Goal: Browse casually: Explore the website without a specific task or goal

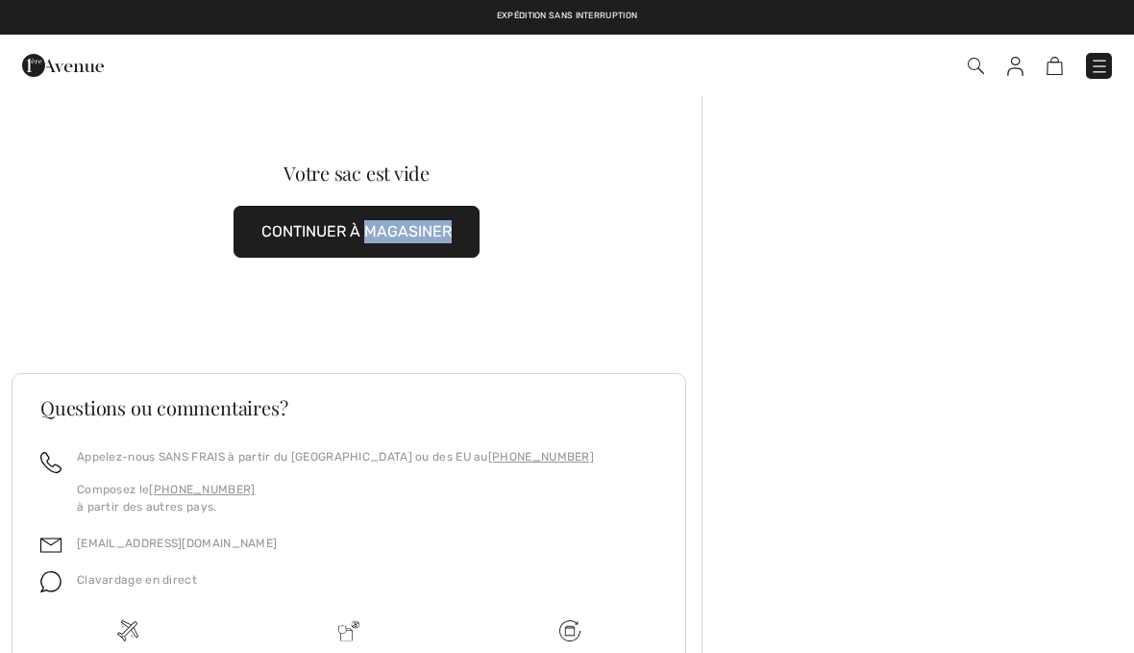
click at [1106, 59] on img at bounding box center [1099, 66] width 19 height 19
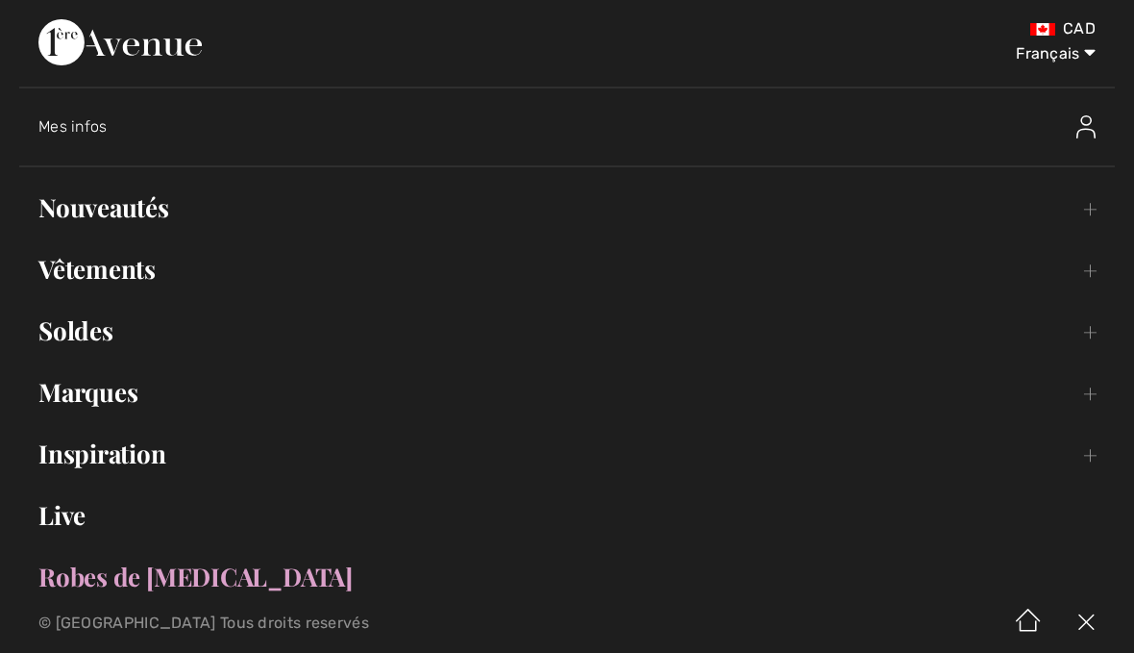
click at [76, 517] on link "Live" at bounding box center [567, 515] width 1096 height 42
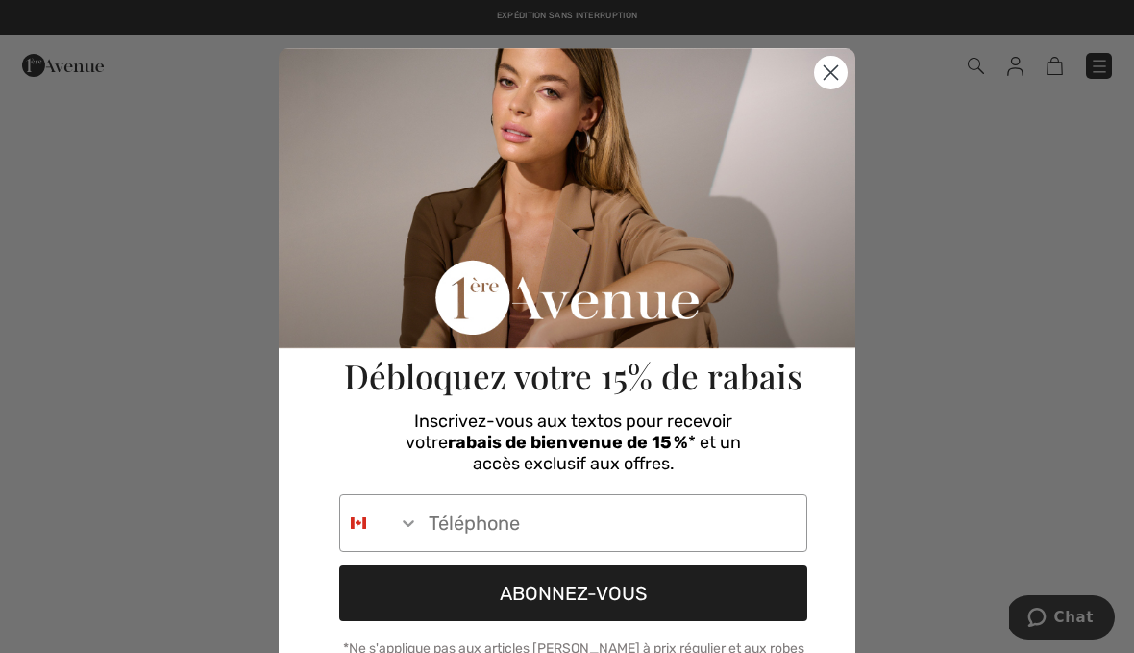
click at [831, 62] on circle "Close dialog" at bounding box center [831, 73] width 32 height 32
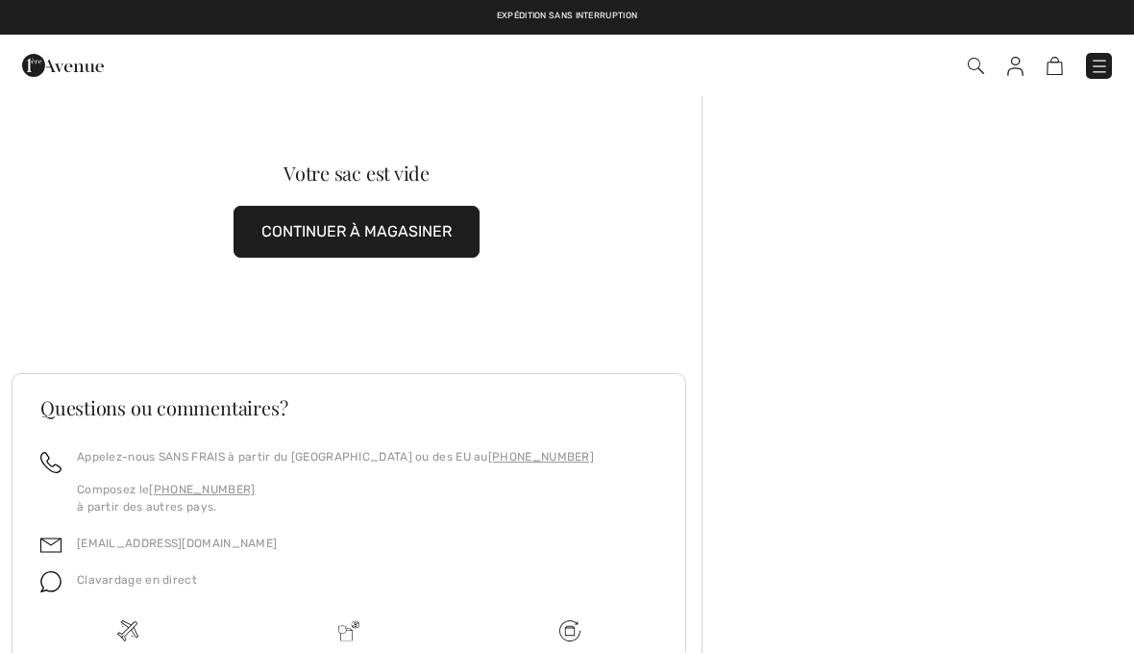
click at [1096, 66] on img at bounding box center [1099, 66] width 19 height 19
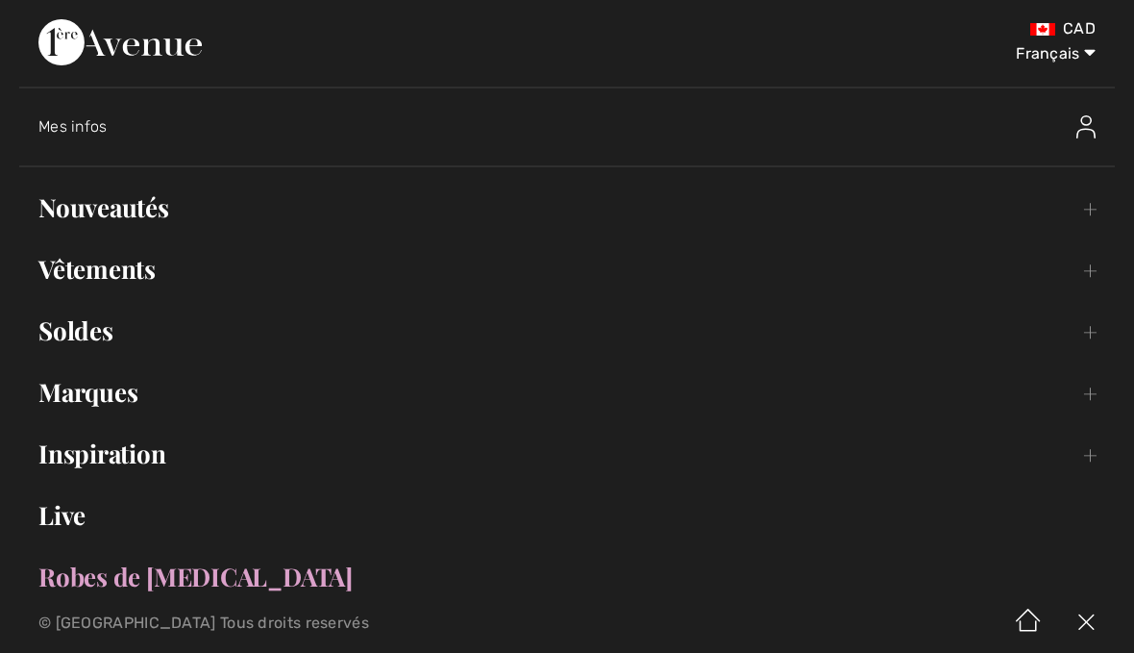
click at [113, 125] on div "Mes infos" at bounding box center [441, 126] width 807 height 19
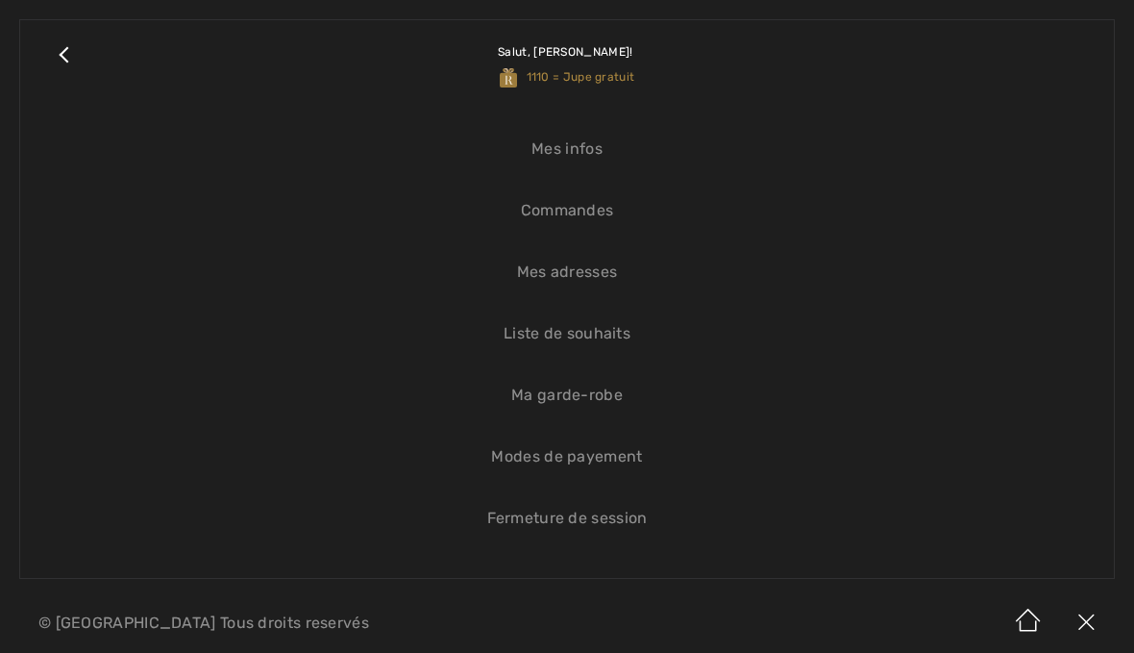
click at [79, 53] on link "Close submenu" at bounding box center [63, 64] width 48 height 50
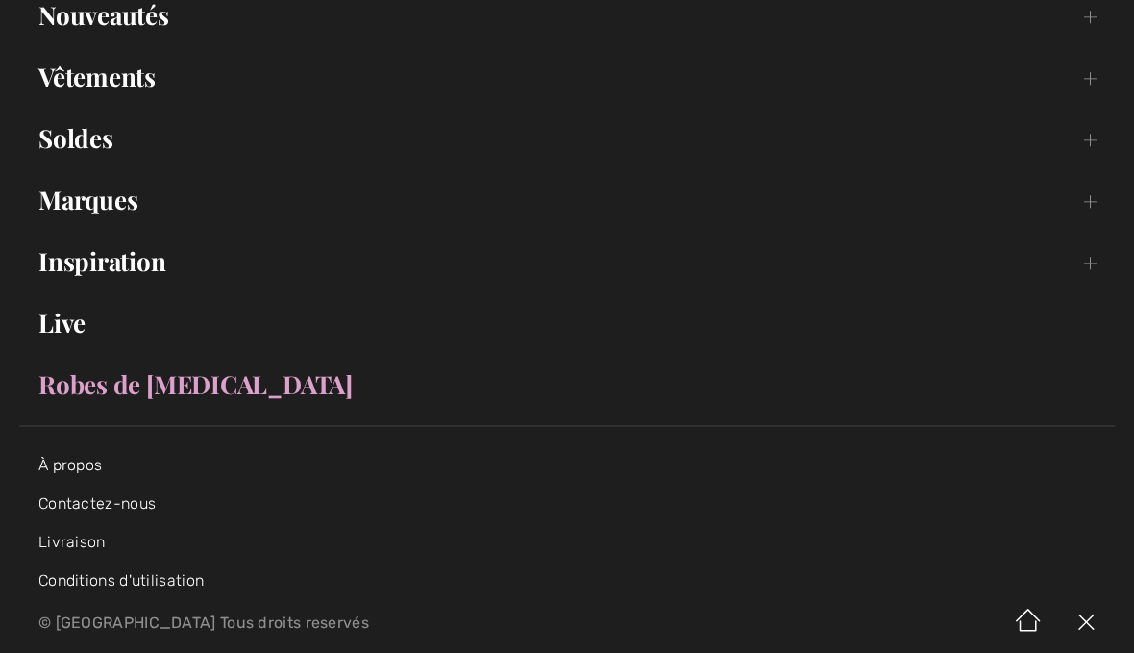
scroll to position [217, 0]
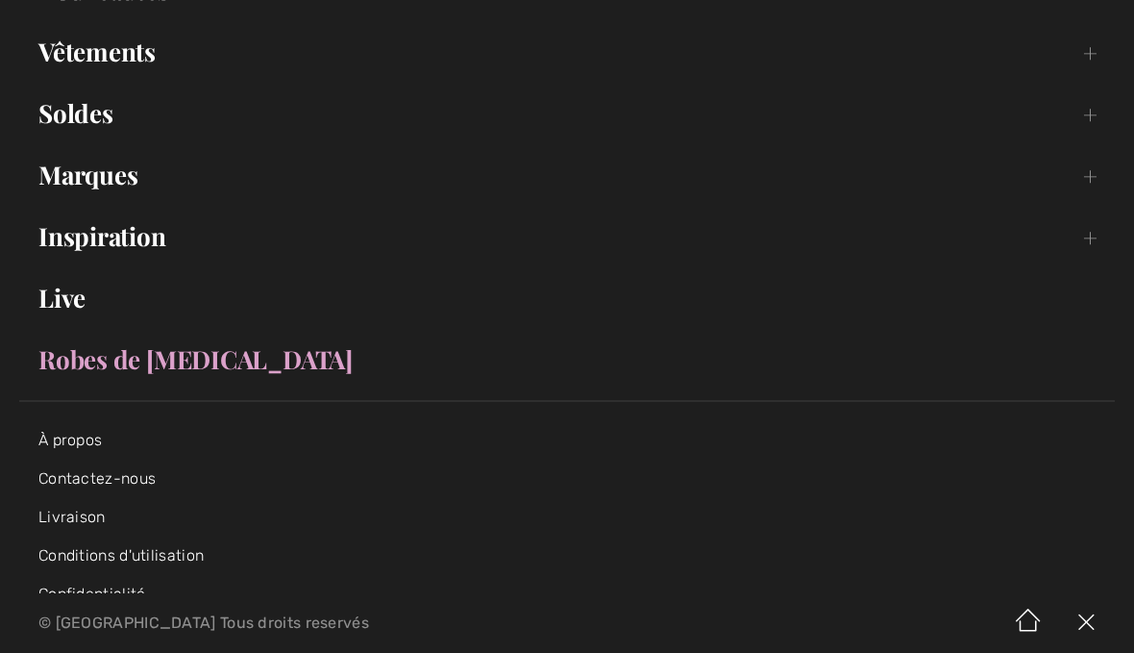
click at [82, 291] on link "Live" at bounding box center [567, 298] width 1096 height 42
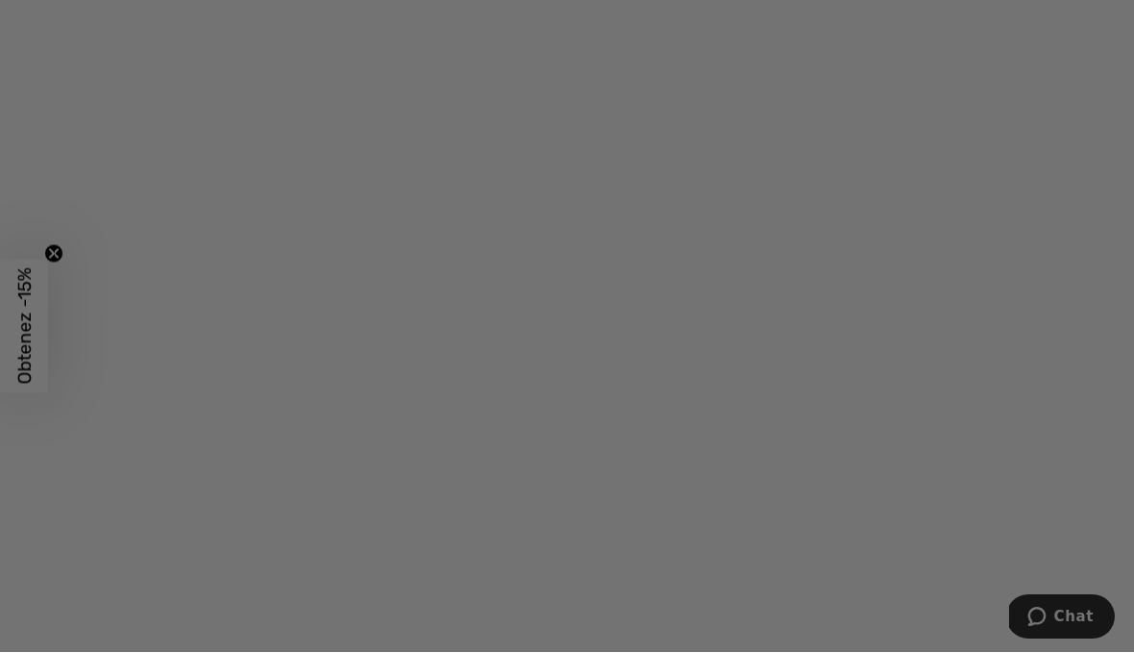
checkbox input "true"
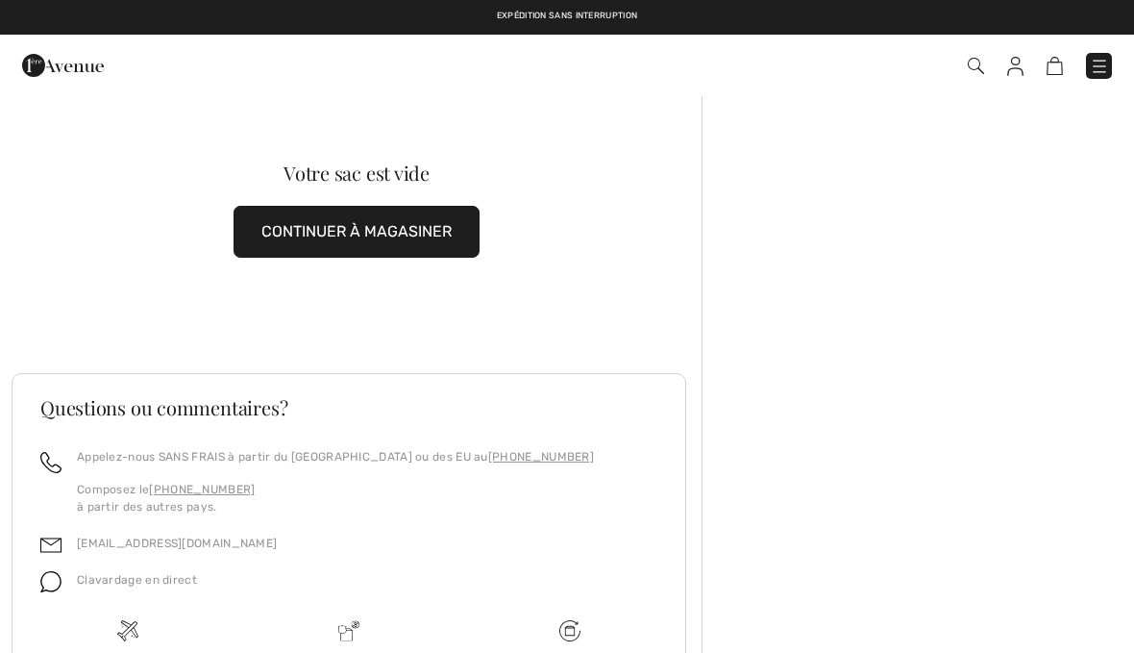
click at [1091, 74] on img at bounding box center [1099, 66] width 19 height 19
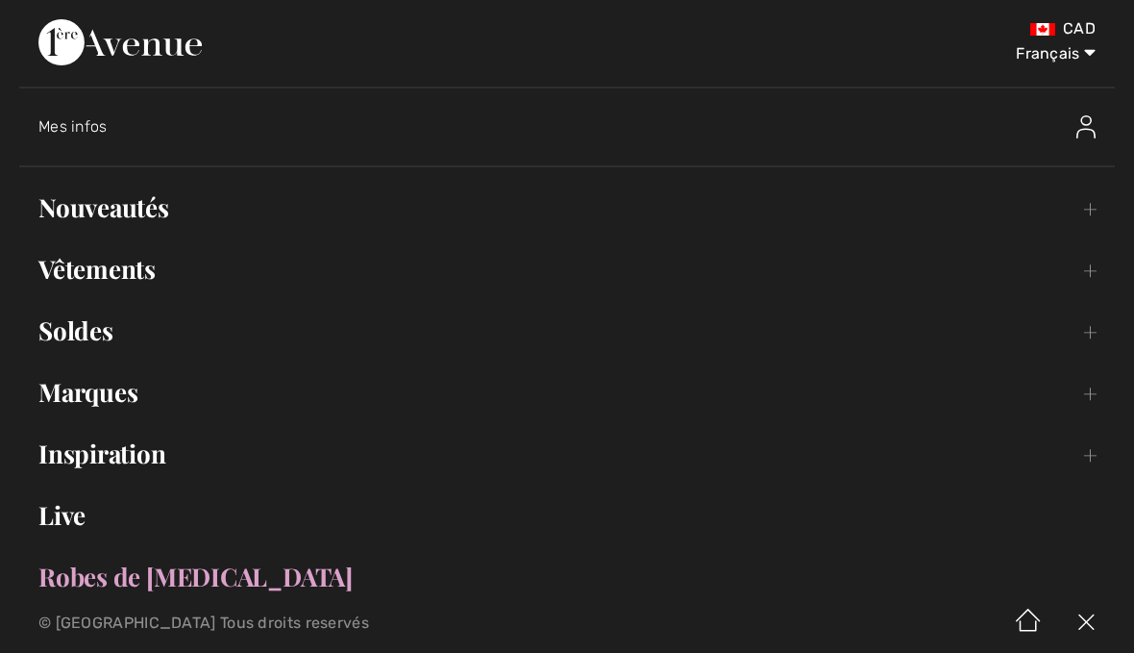
click at [143, 205] on link "Nouveautés Toggle submenu" at bounding box center [567, 207] width 1096 height 42
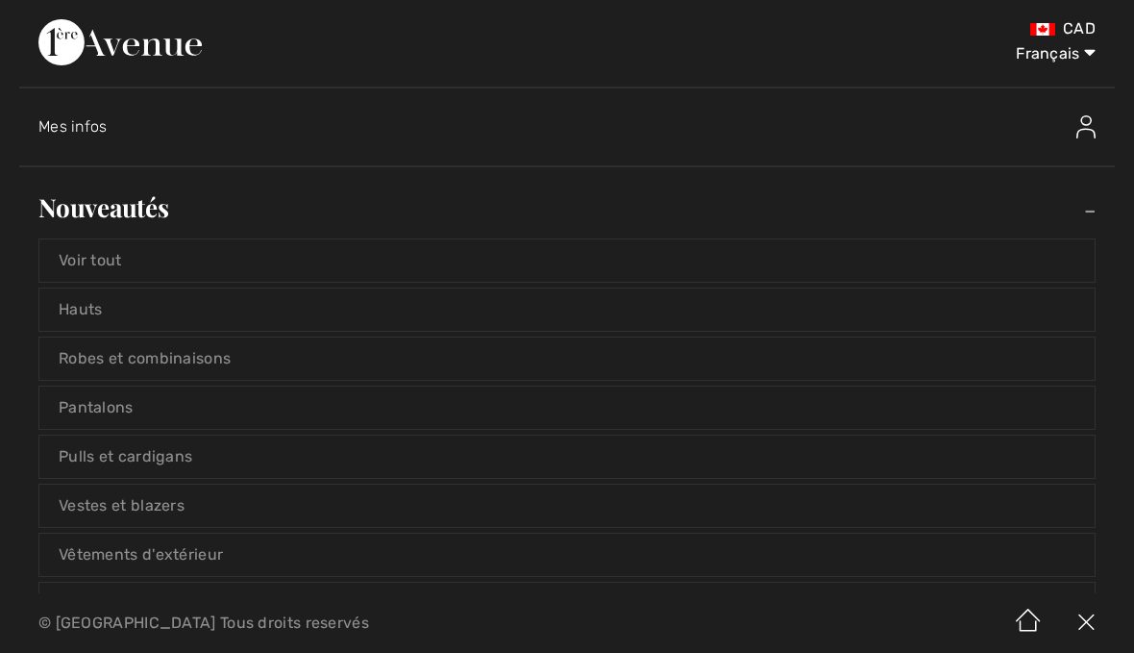
click at [131, 262] on link "Voir tout" at bounding box center [566, 260] width 1055 height 42
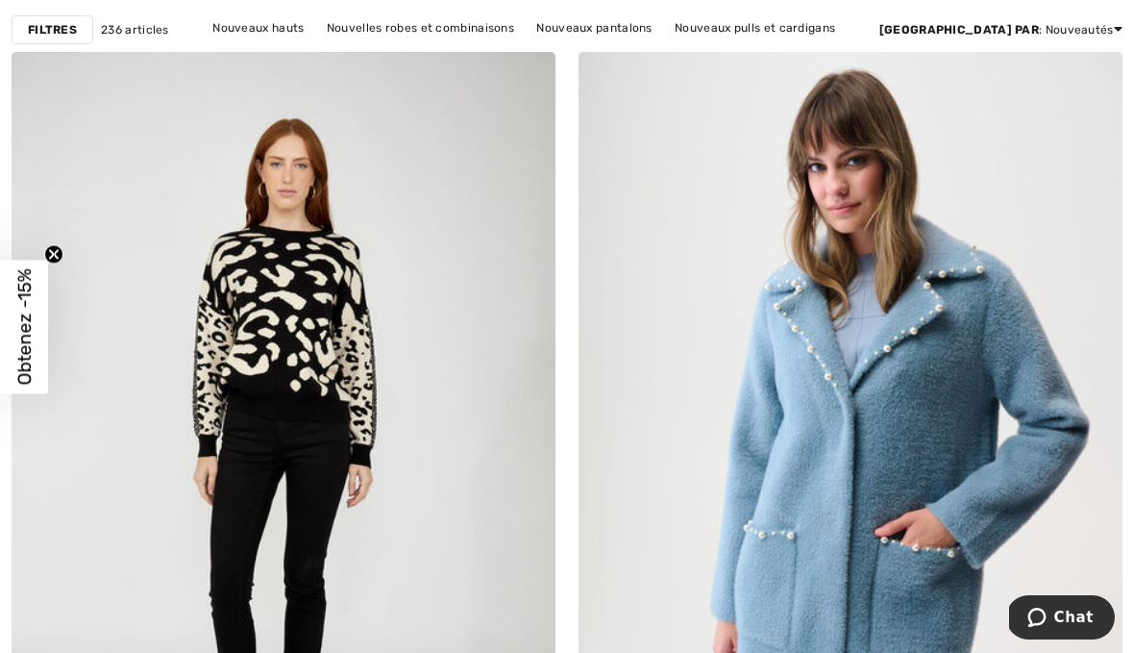
scroll to position [214, 0]
click at [309, 301] on img at bounding box center [284, 461] width 544 height 816
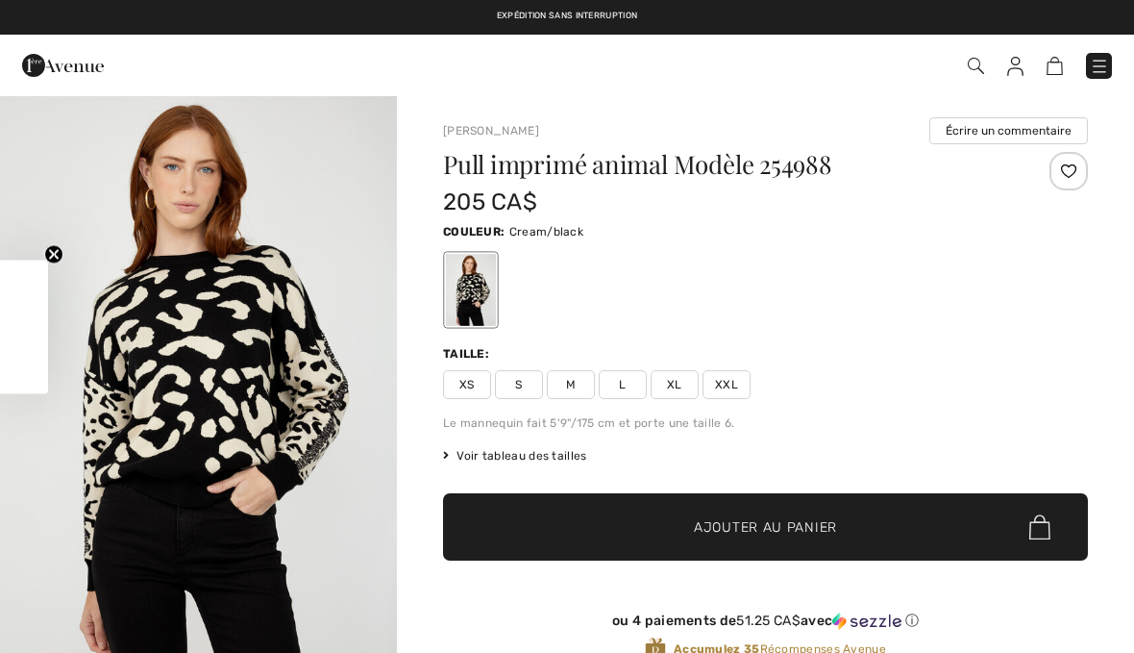
checkbox input "true"
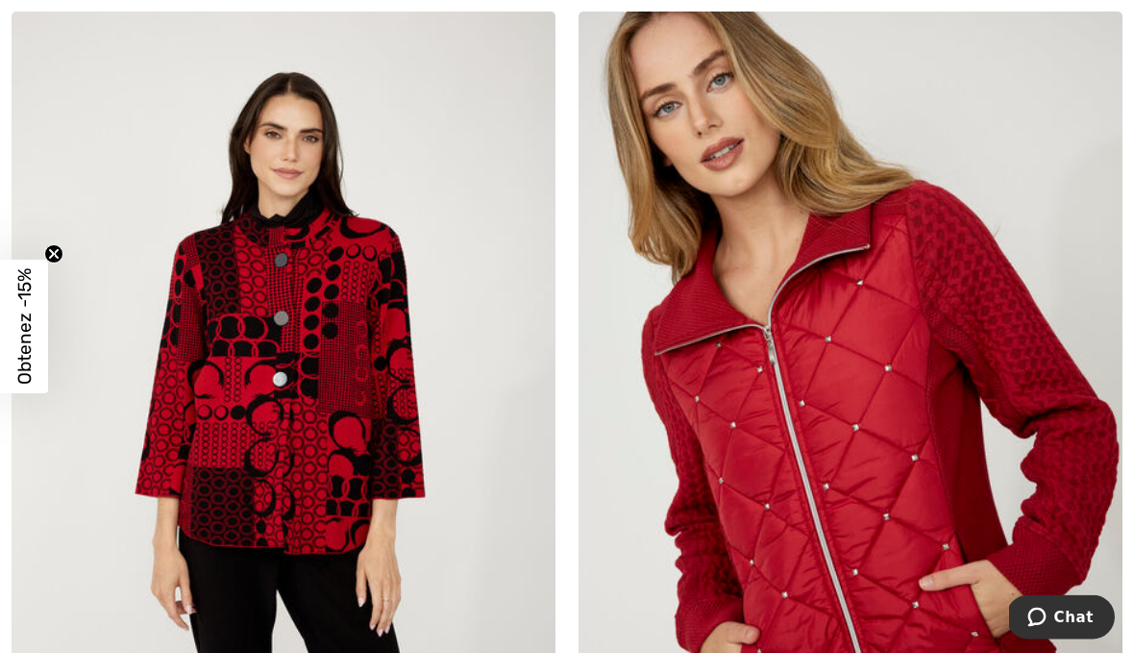
scroll to position [3140, 0]
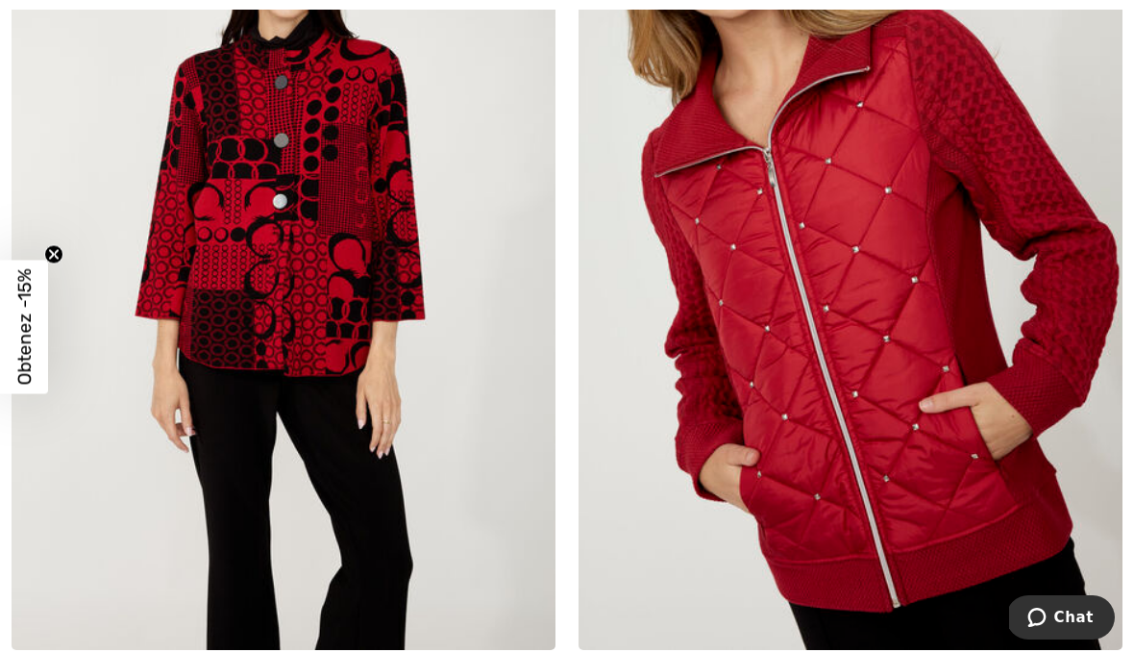
click at [336, 251] on img at bounding box center [284, 242] width 544 height 816
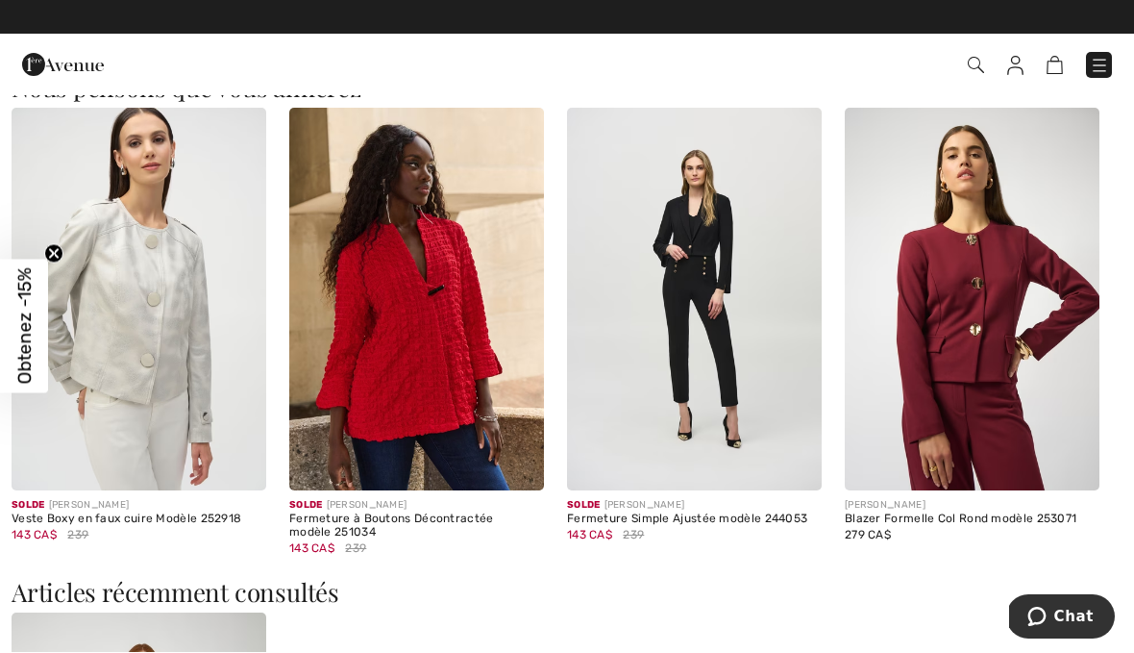
scroll to position [2215, 0]
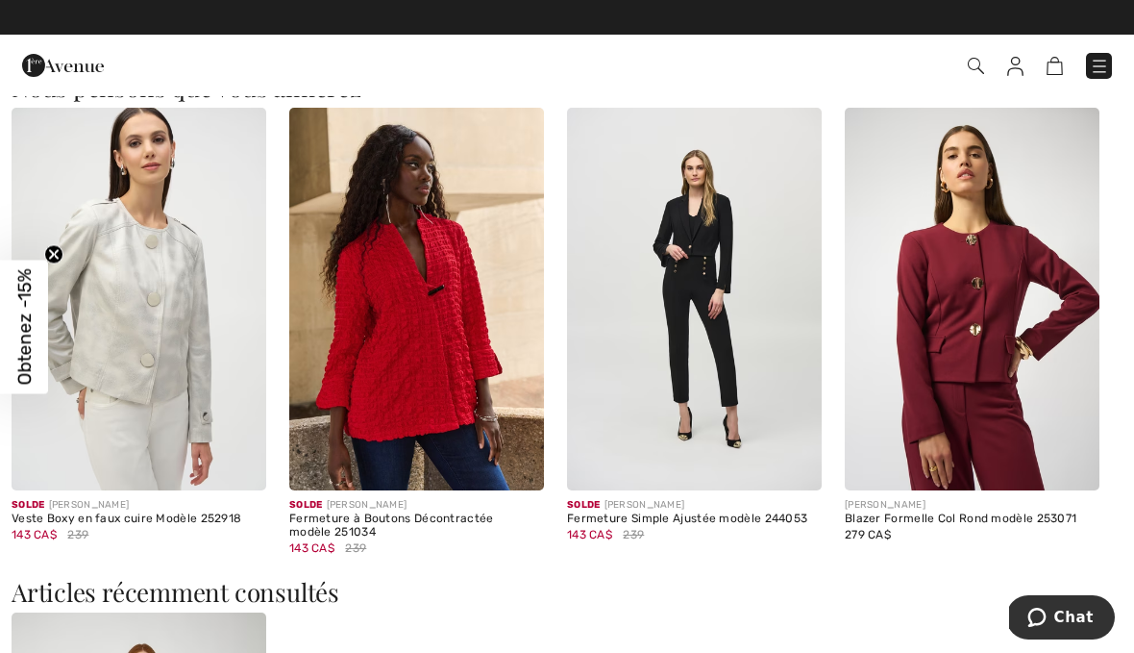
click at [984, 358] on img at bounding box center [972, 299] width 255 height 383
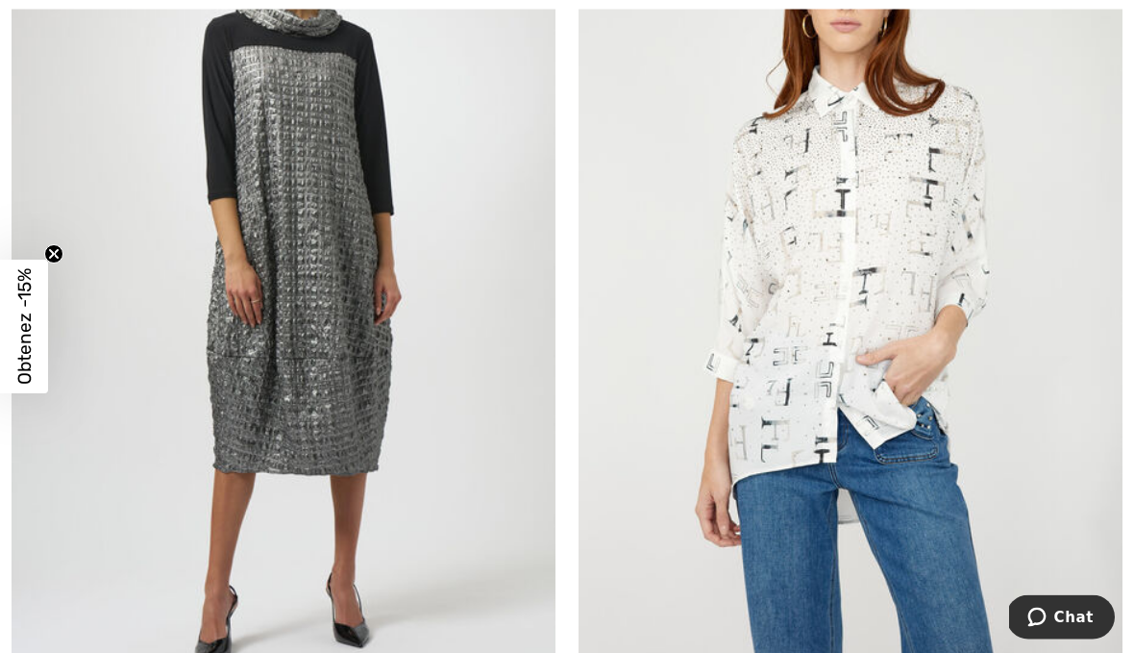
scroll to position [1297, 0]
click at [845, 308] on img at bounding box center [851, 271] width 544 height 816
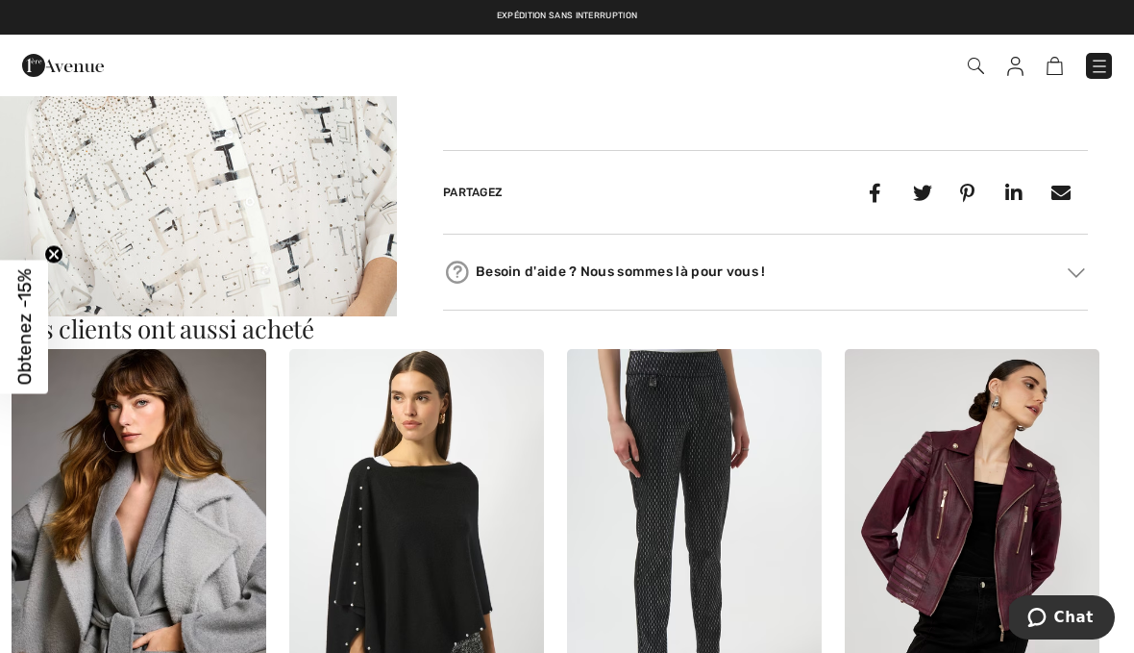
scroll to position [866, 0]
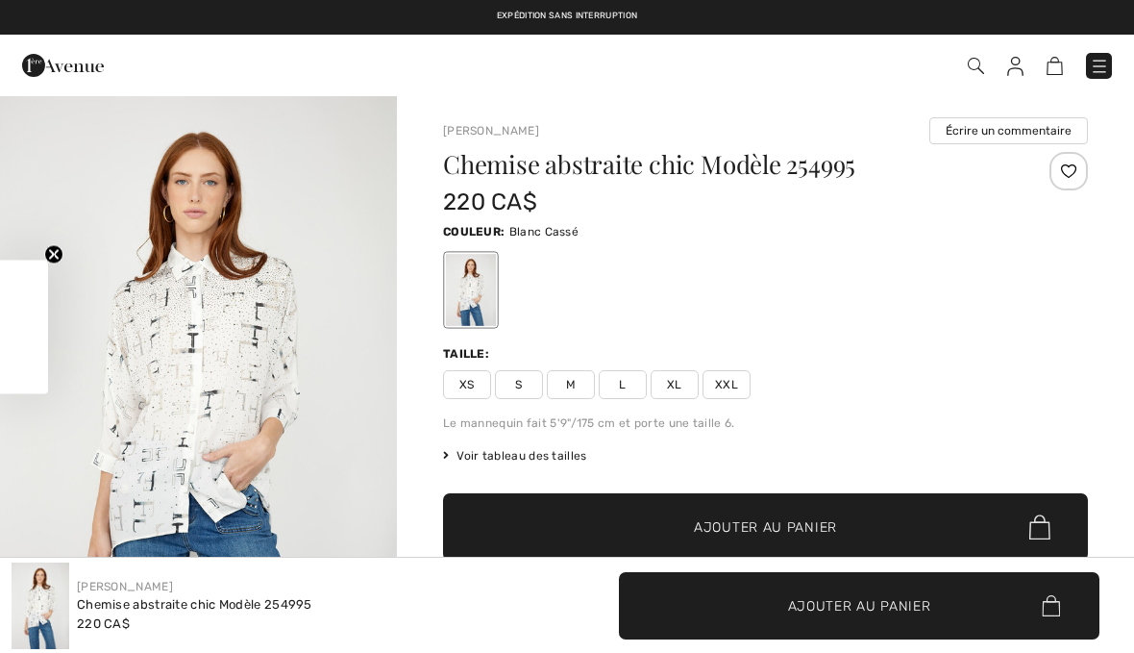
checkbox input "true"
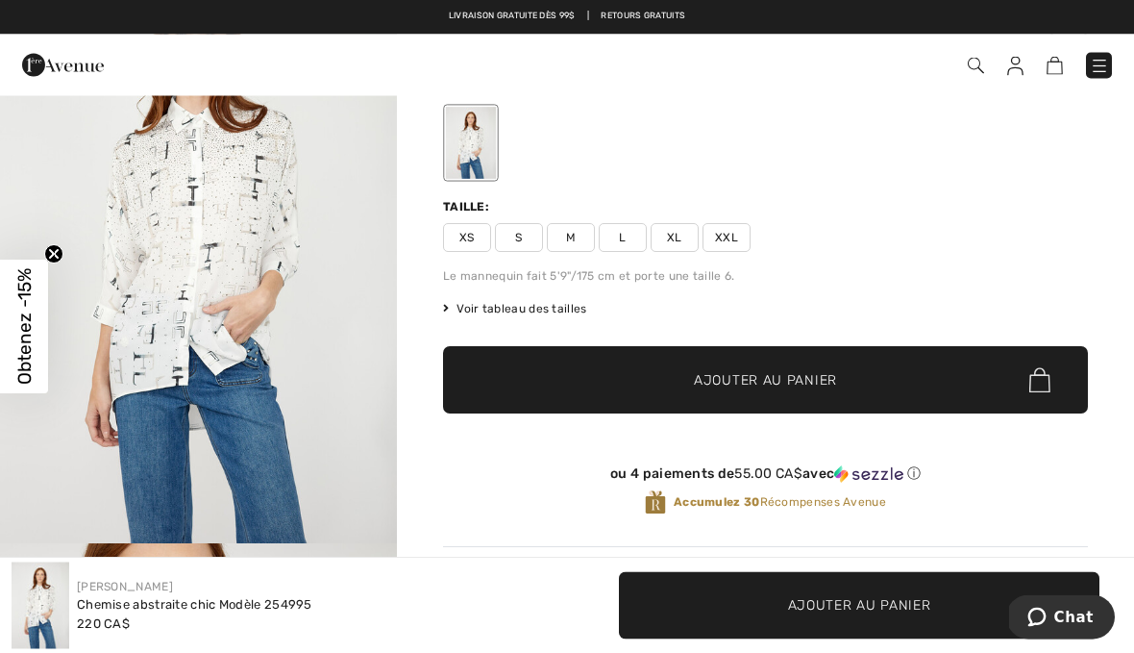
scroll to position [112, 0]
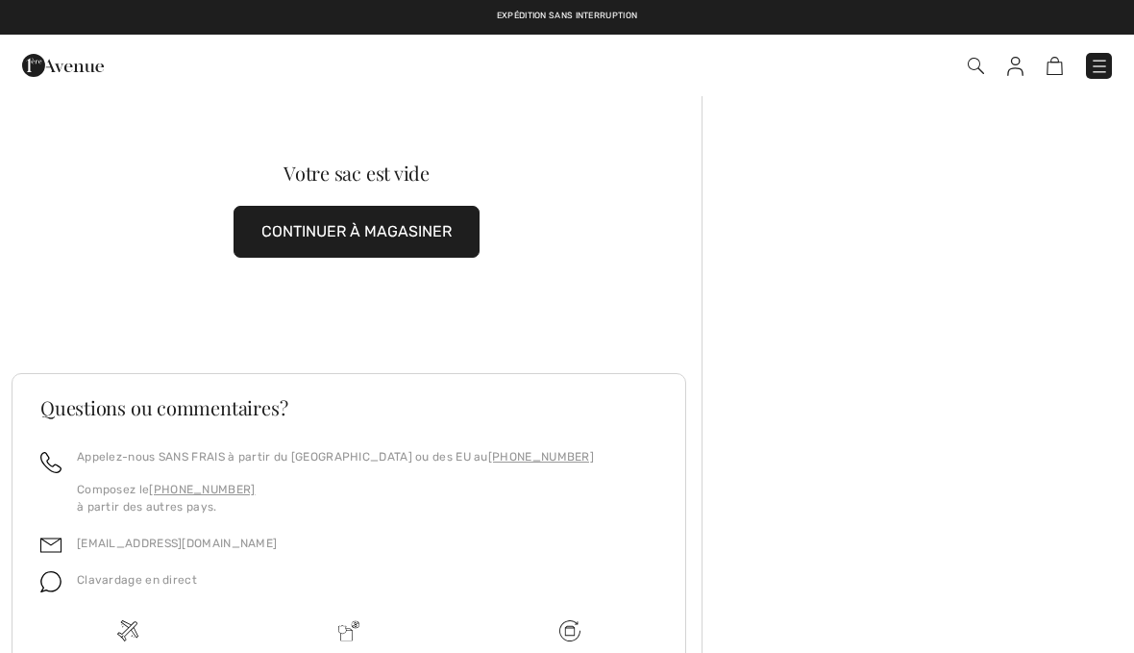
click at [1105, 72] on img at bounding box center [1099, 66] width 19 height 19
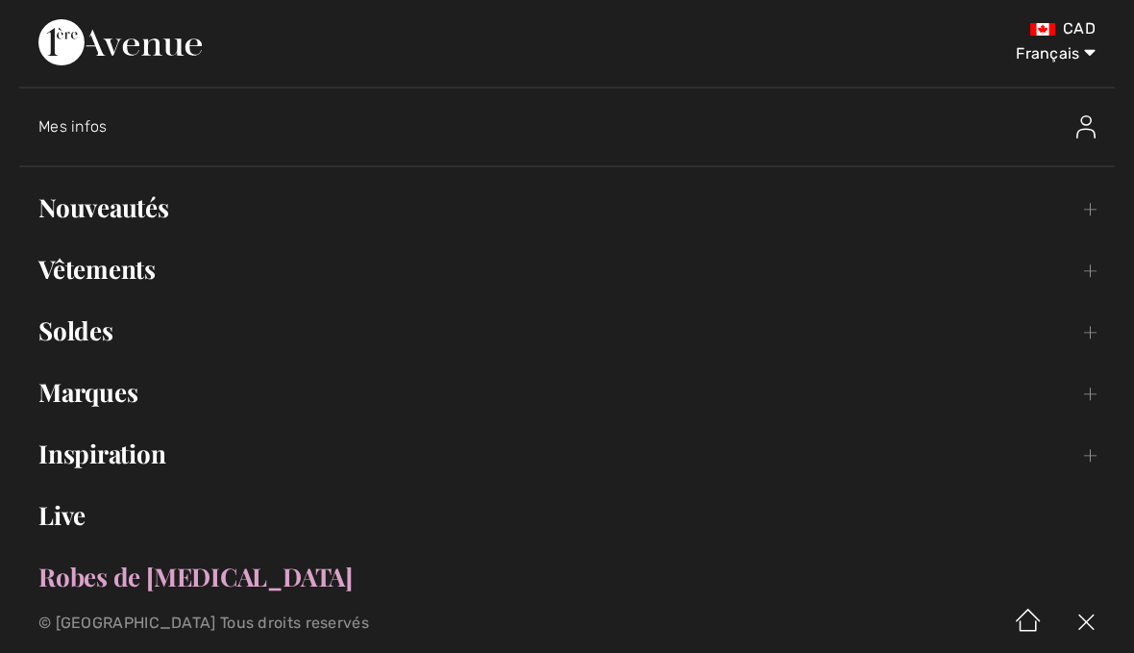
click at [154, 201] on link "Nouveautés Toggle submenu" at bounding box center [567, 207] width 1096 height 42
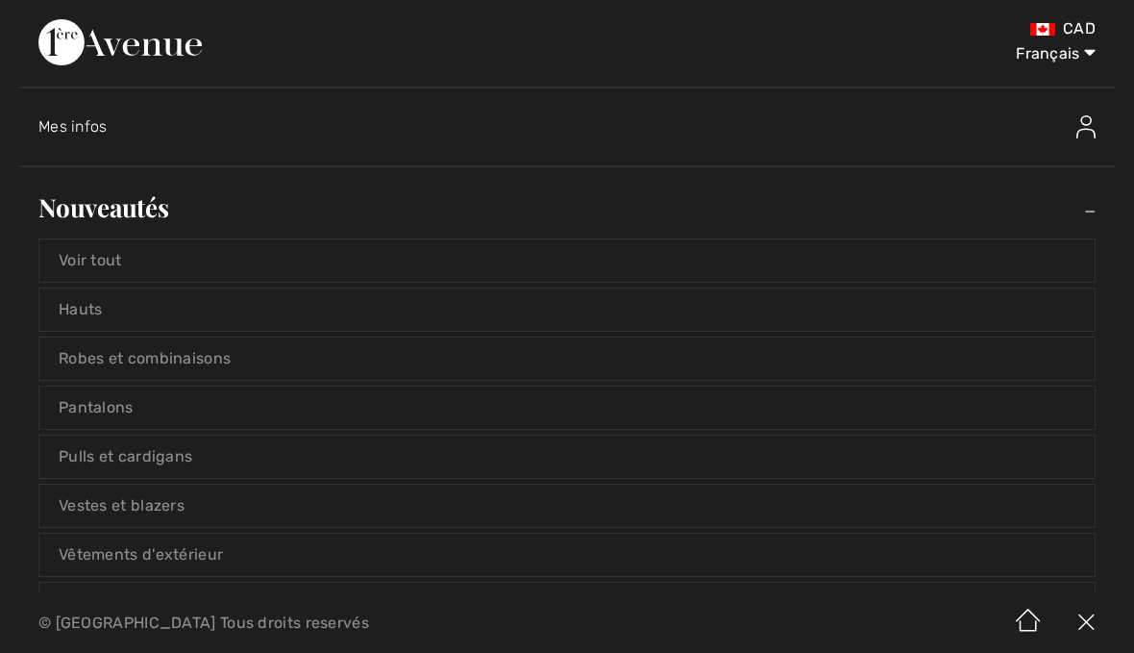
click at [136, 250] on link "Voir tout" at bounding box center [566, 260] width 1055 height 42
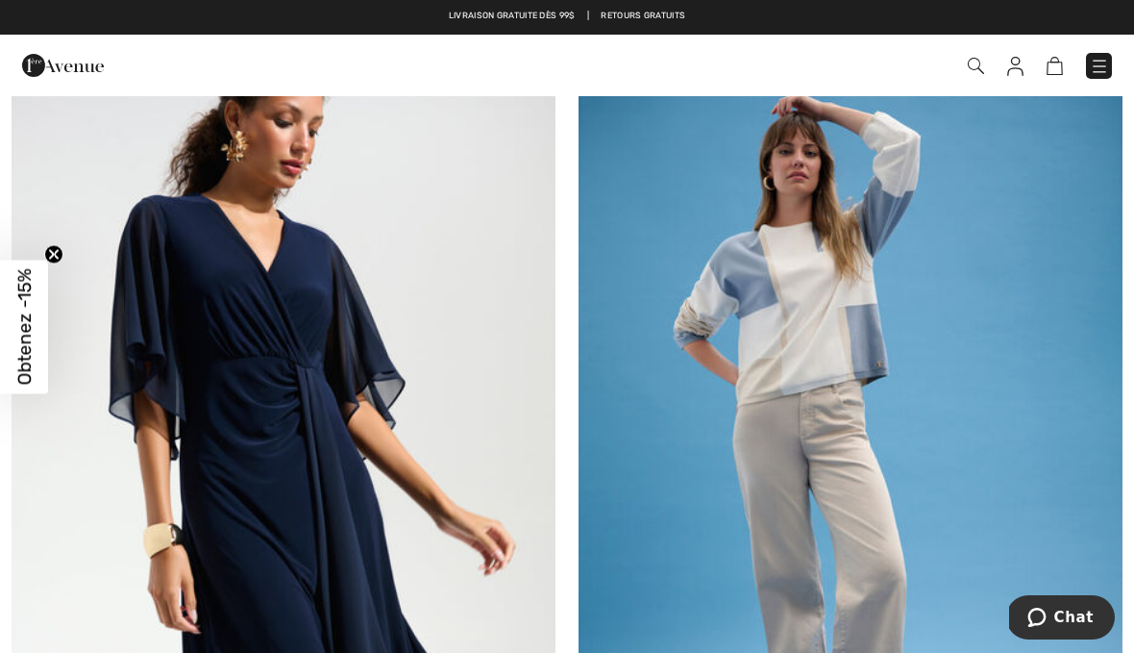
scroll to position [11369, 0]
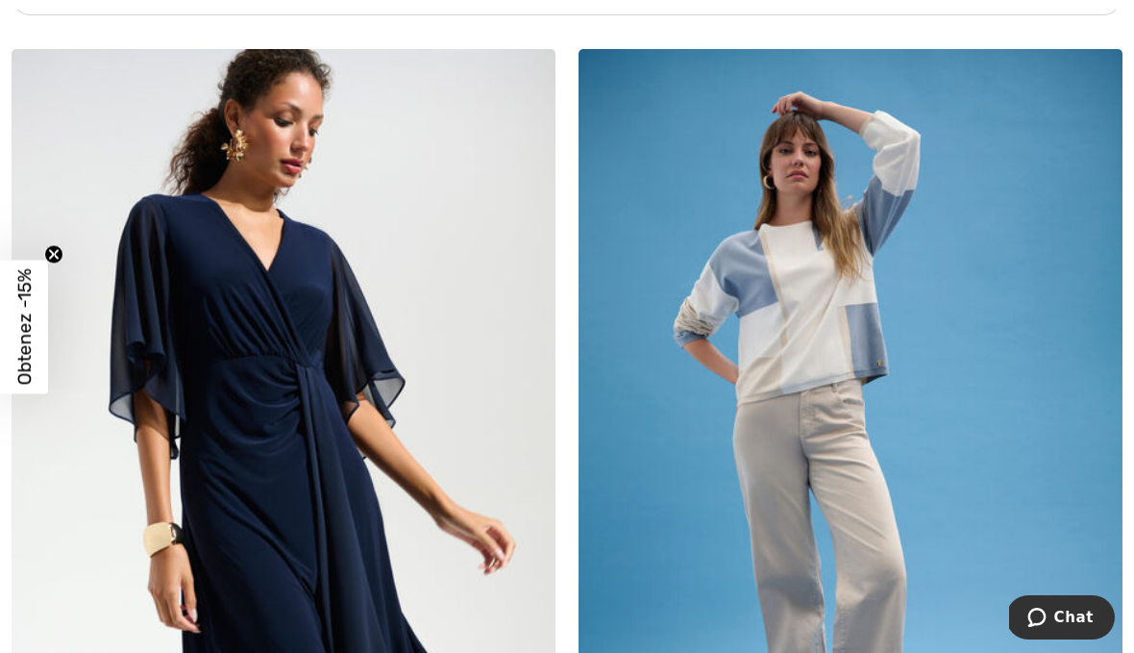
click at [817, 323] on img at bounding box center [851, 457] width 544 height 816
click at [820, 328] on img at bounding box center [851, 457] width 544 height 816
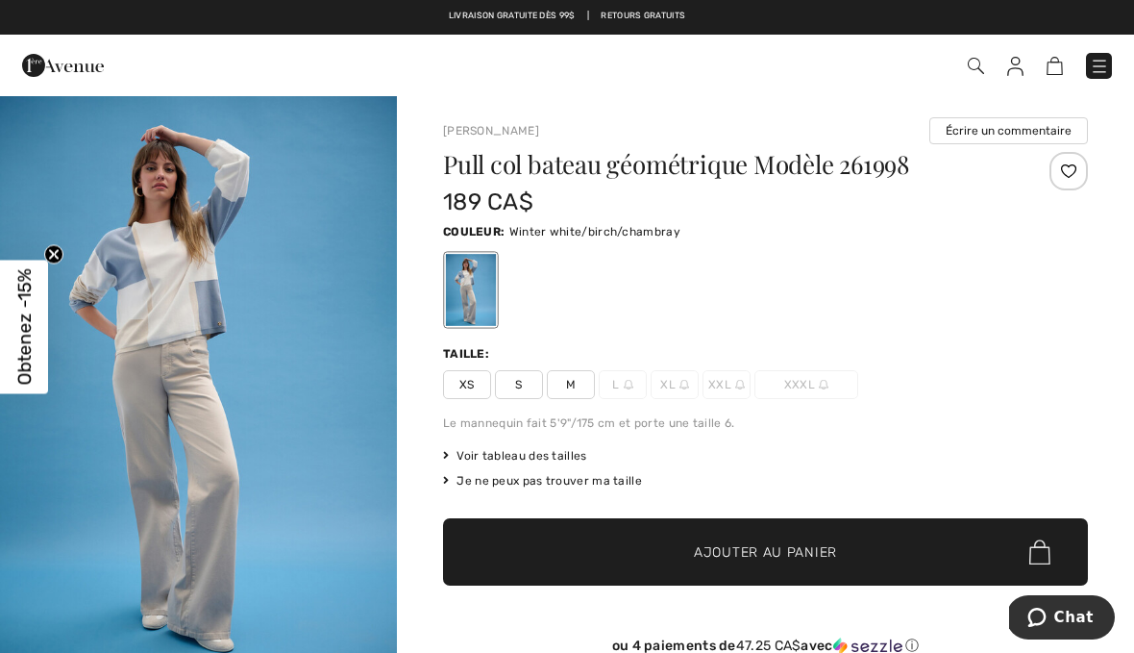
click at [1102, 61] on img at bounding box center [1099, 66] width 19 height 19
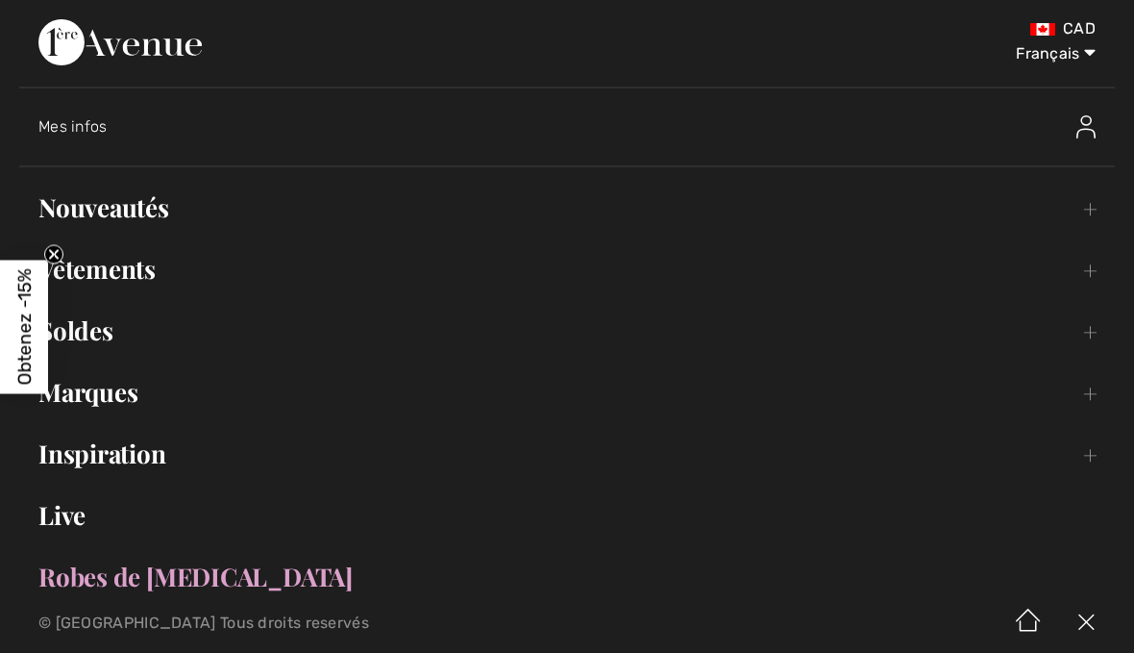
click at [137, 268] on link "Vêtements Toggle submenu" at bounding box center [567, 269] width 1096 height 42
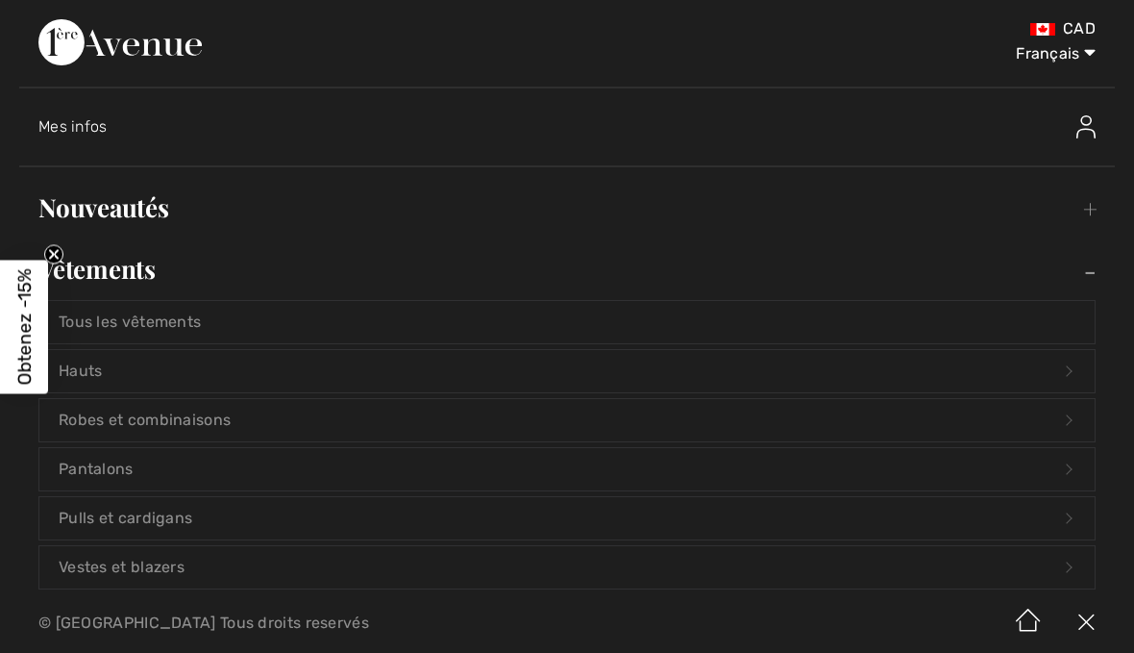
click at [112, 368] on link "Hauts Open submenu" at bounding box center [566, 371] width 1055 height 42
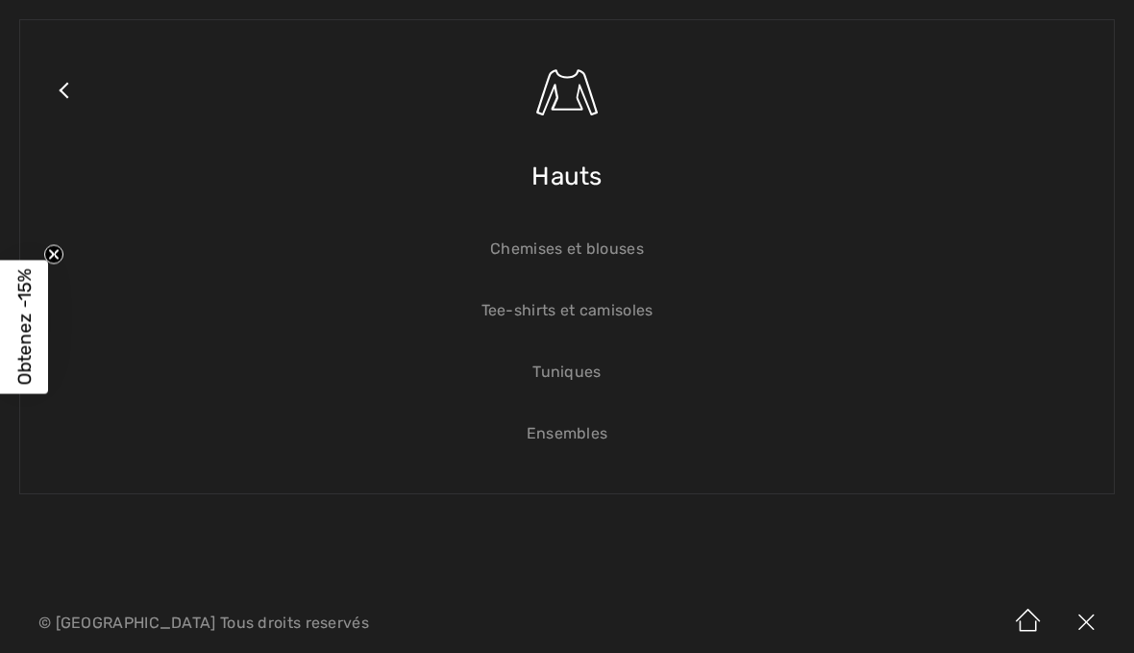
click at [634, 330] on link "Tee-shirts et camisoles" at bounding box center [566, 310] width 1055 height 42
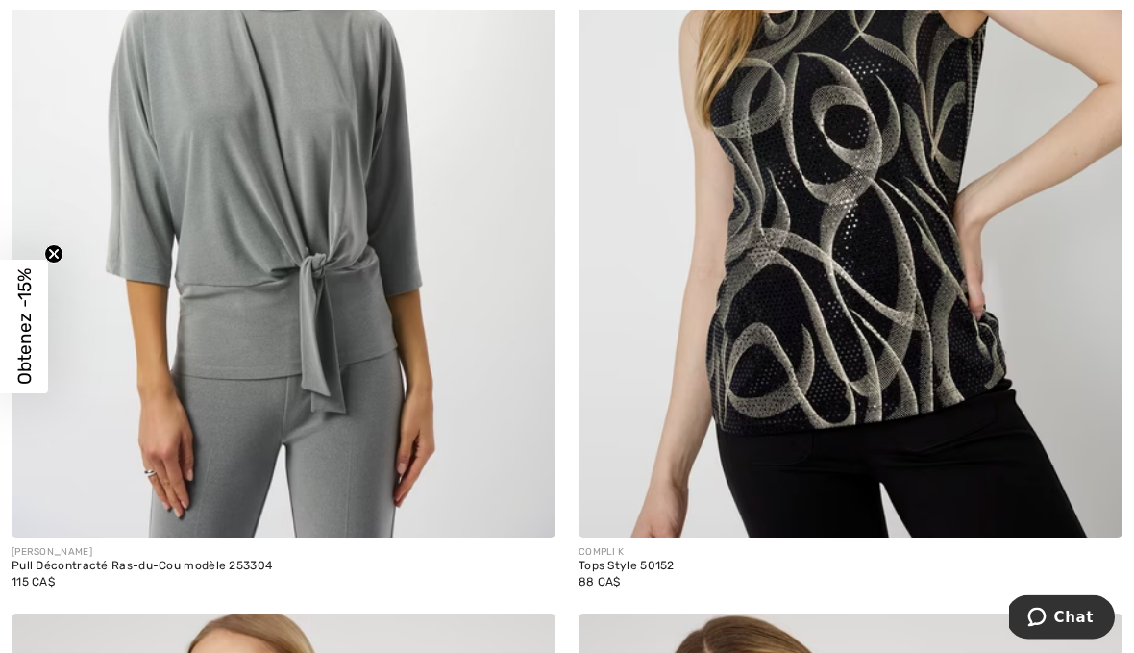
scroll to position [7129, 0]
click at [358, 325] on img at bounding box center [284, 129] width 544 height 816
click at [356, 232] on img at bounding box center [284, 129] width 544 height 816
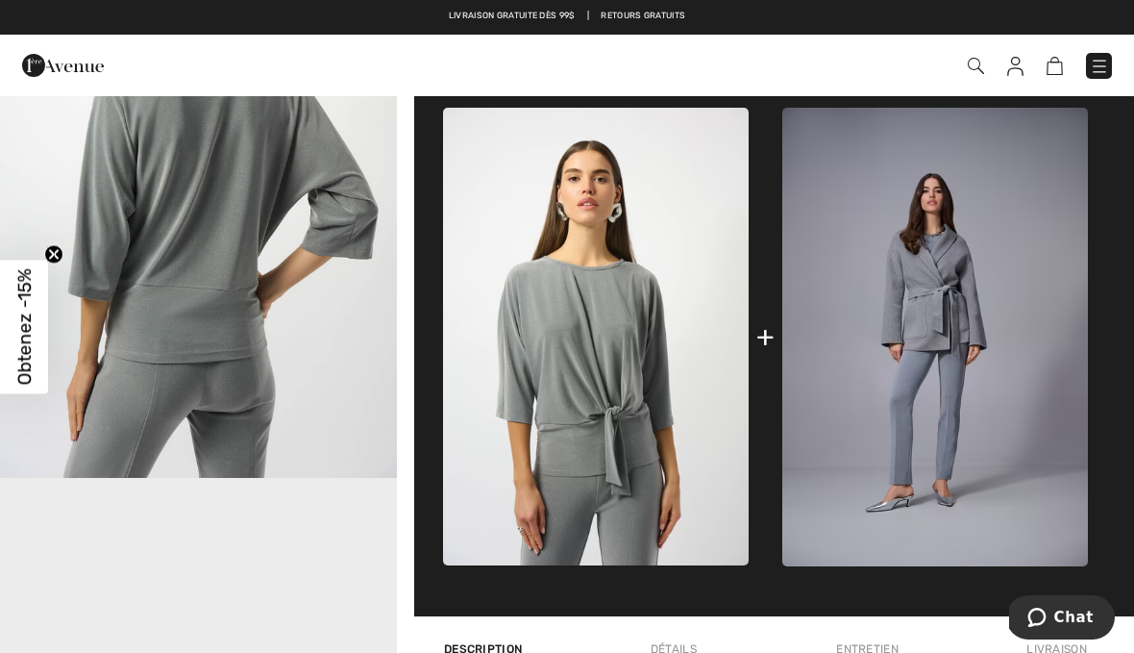
scroll to position [802, 0]
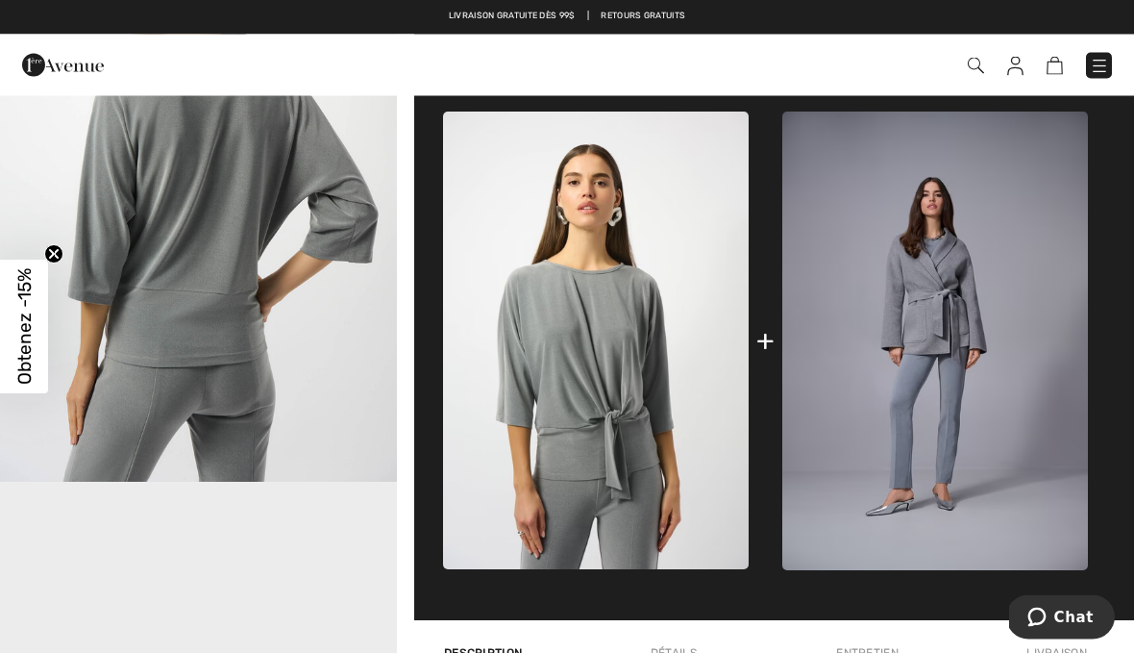
click at [1108, 54] on link at bounding box center [1099, 66] width 26 height 26
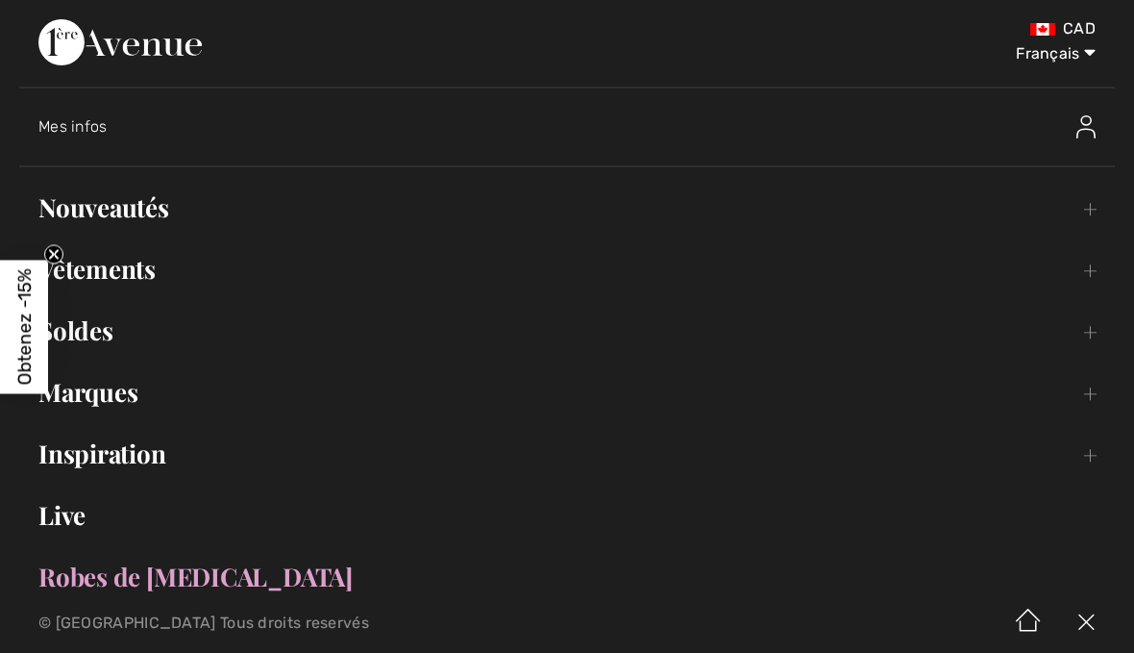
click at [165, 454] on link "Inspiration Toggle submenu" at bounding box center [567, 454] width 1096 height 42
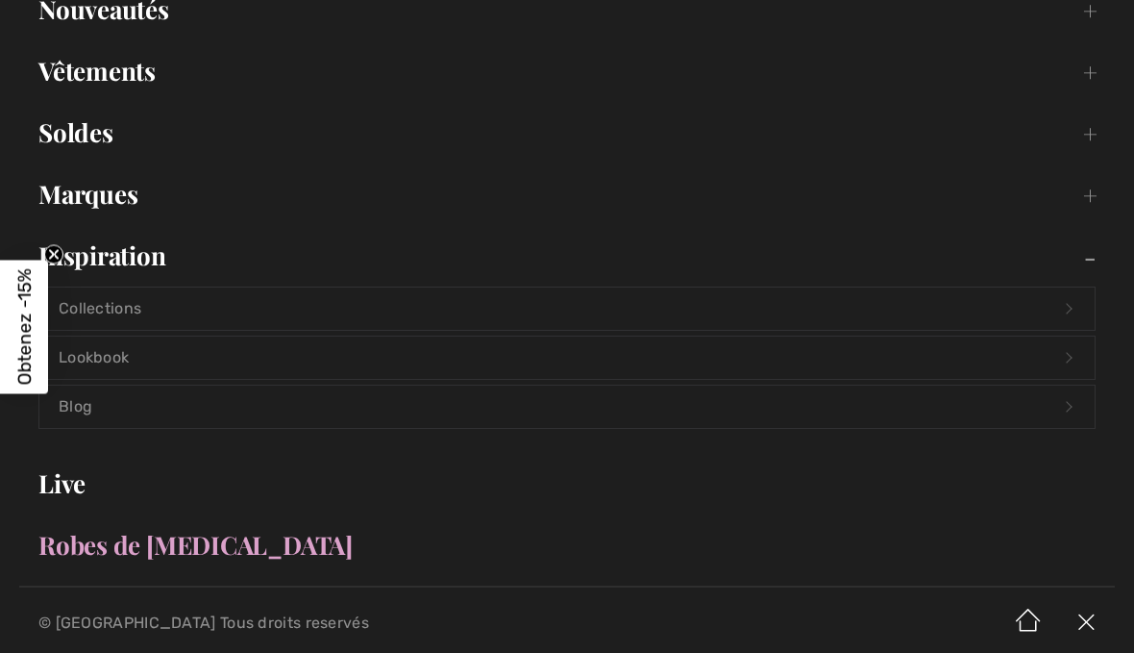
scroll to position [225, 0]
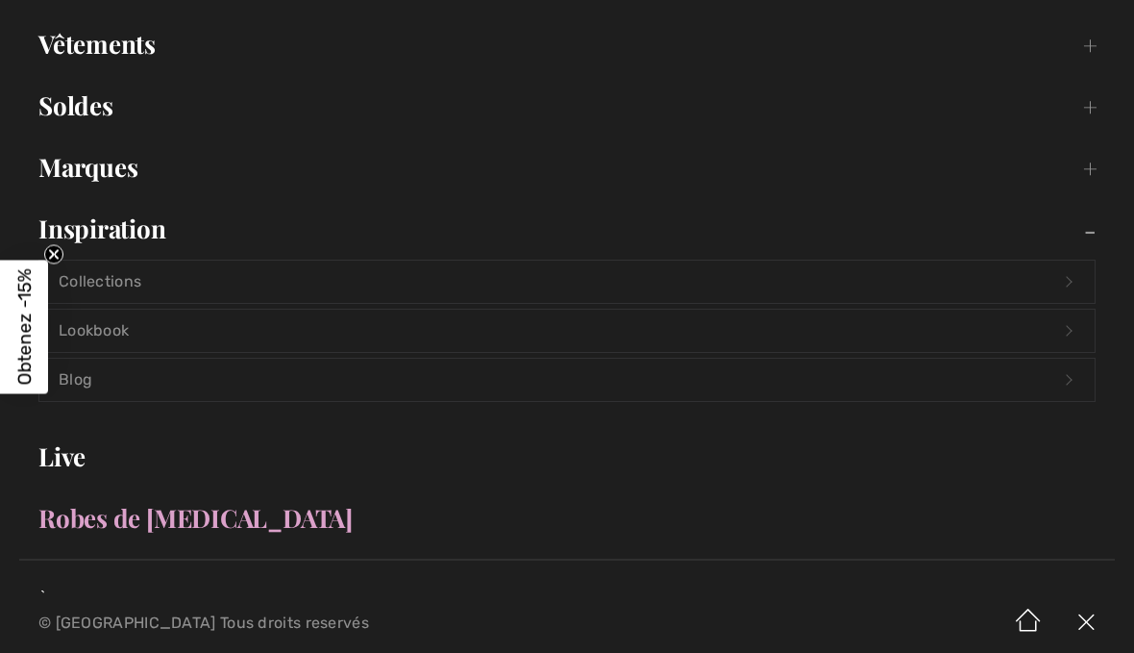
click at [121, 324] on link "Lookbook Open submenu" at bounding box center [566, 331] width 1055 height 42
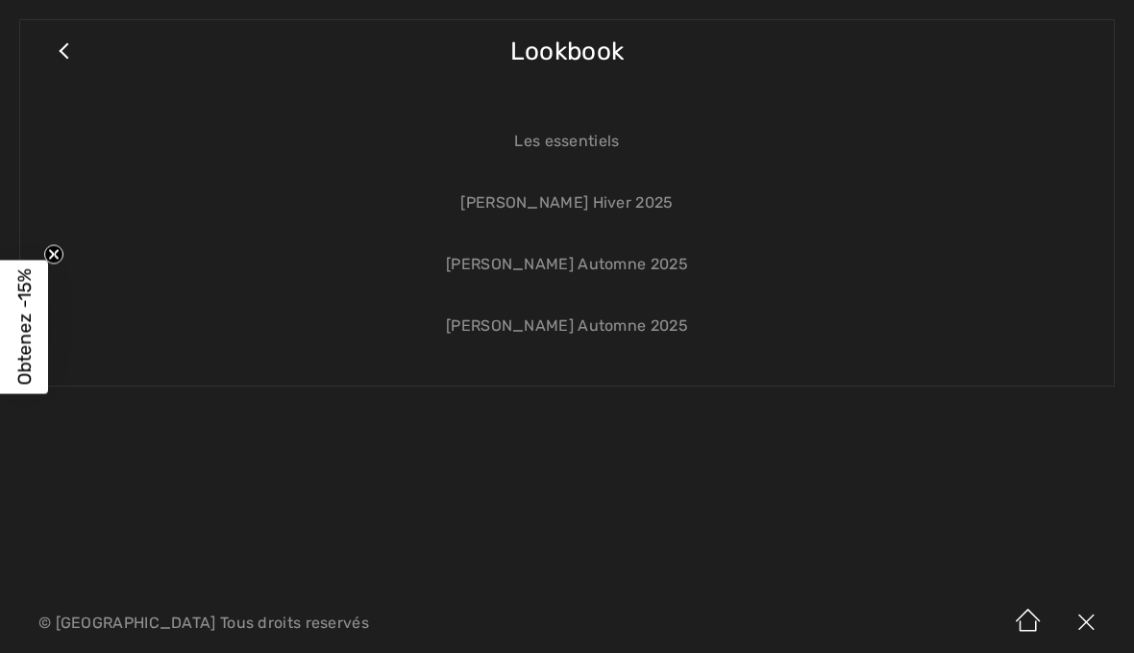
click at [648, 204] on link "[PERSON_NAME] Hiver 2025" at bounding box center [566, 203] width 1055 height 42
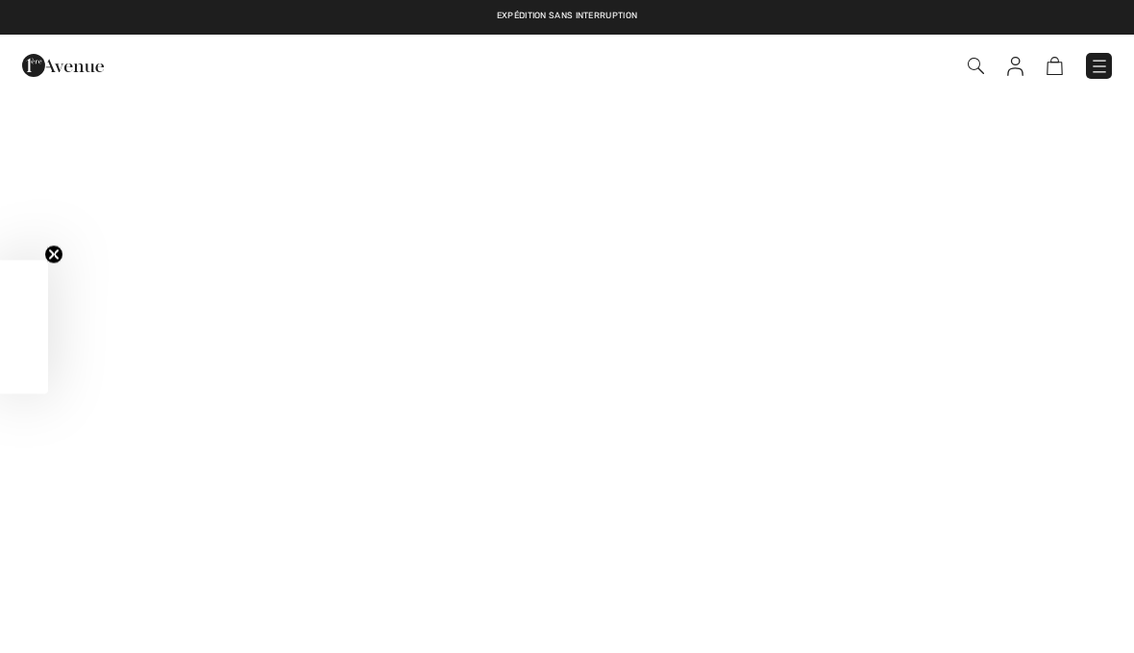
checkbox input "true"
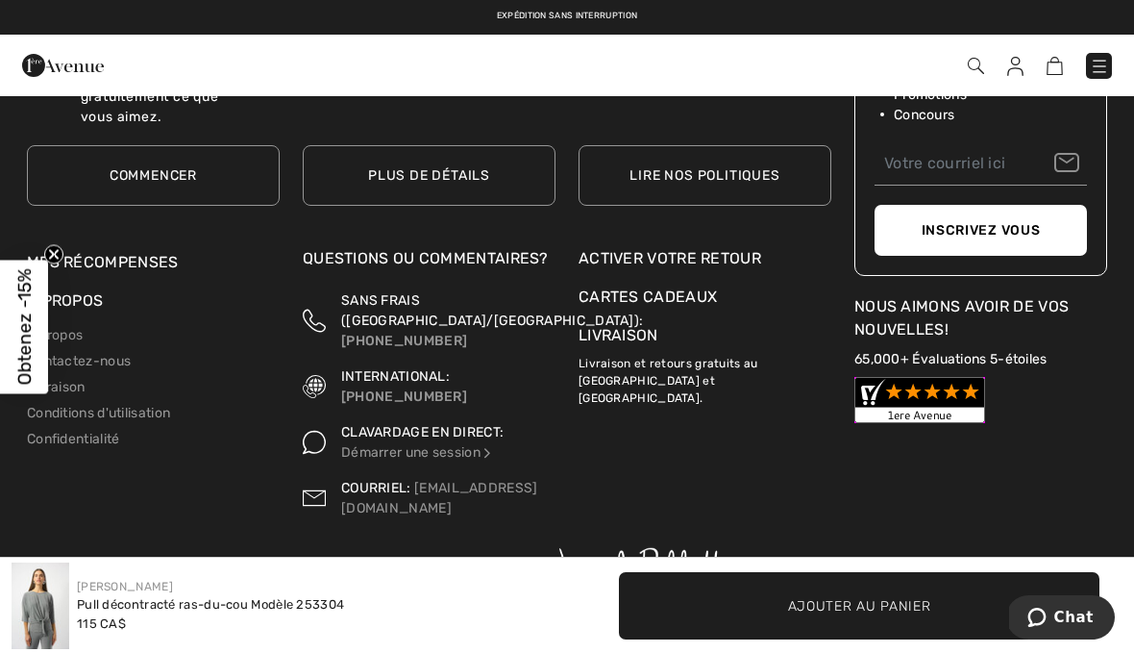
scroll to position [3953, 0]
